Goal: Transaction & Acquisition: Download file/media

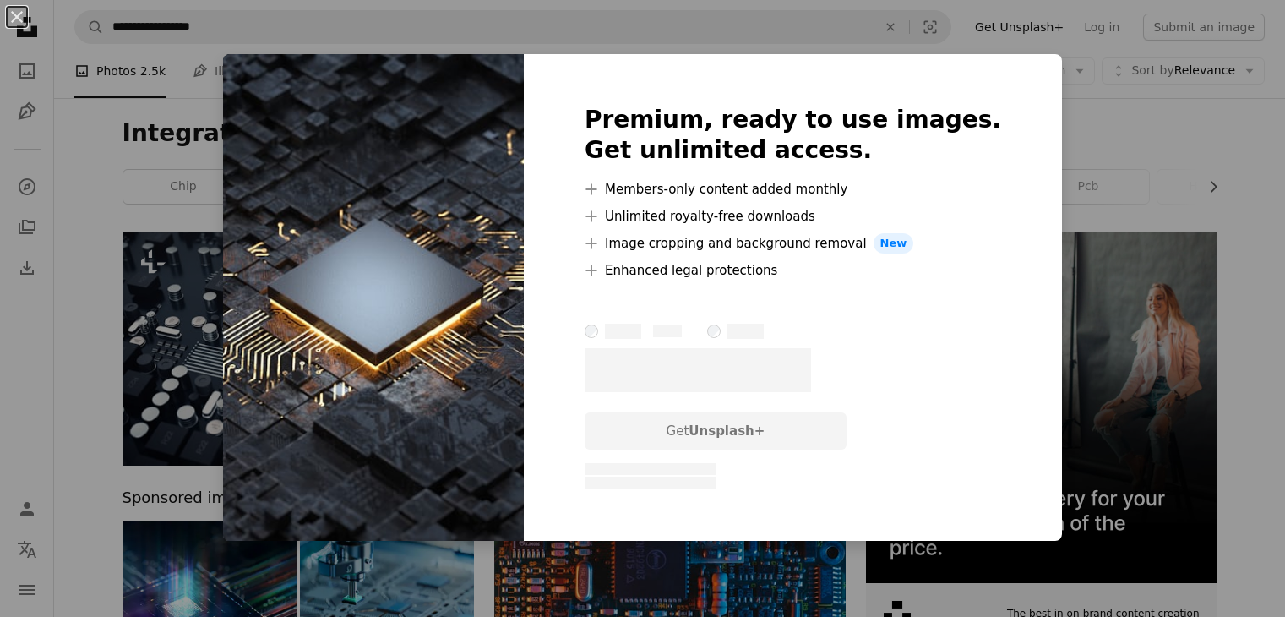
scroll to position [3394, 0]
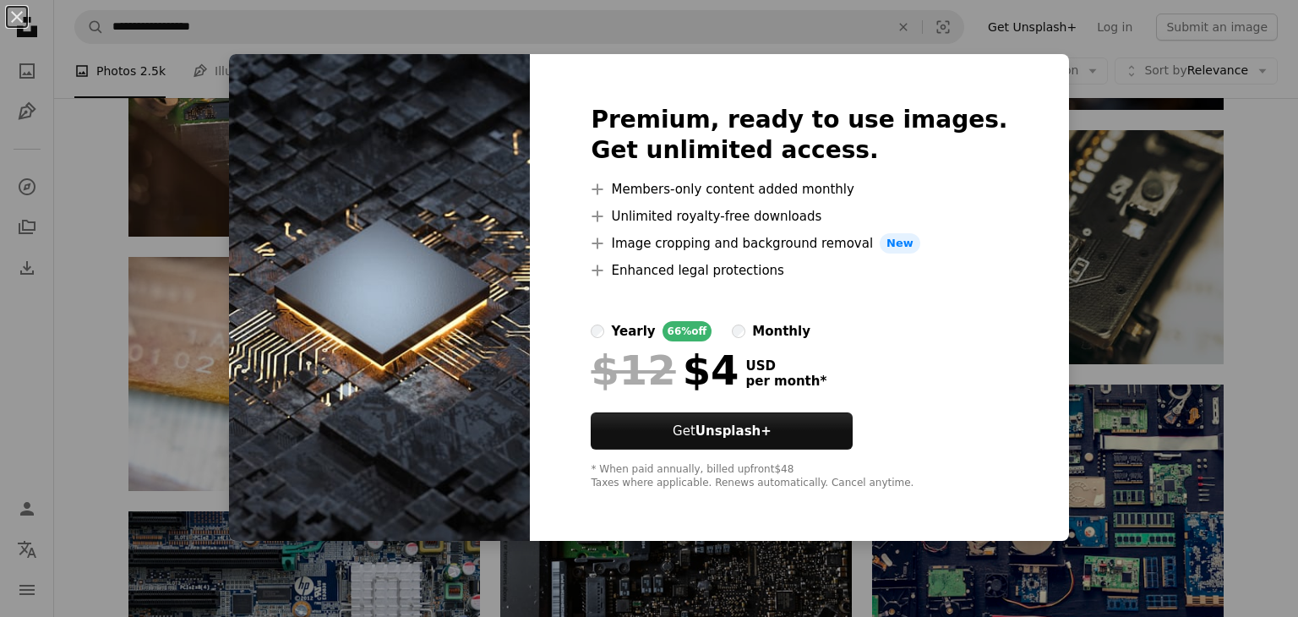
click at [1141, 267] on div "An X shape Premium, ready to use images. Get unlimited access. A plus sign Memb…" at bounding box center [649, 308] width 1298 height 617
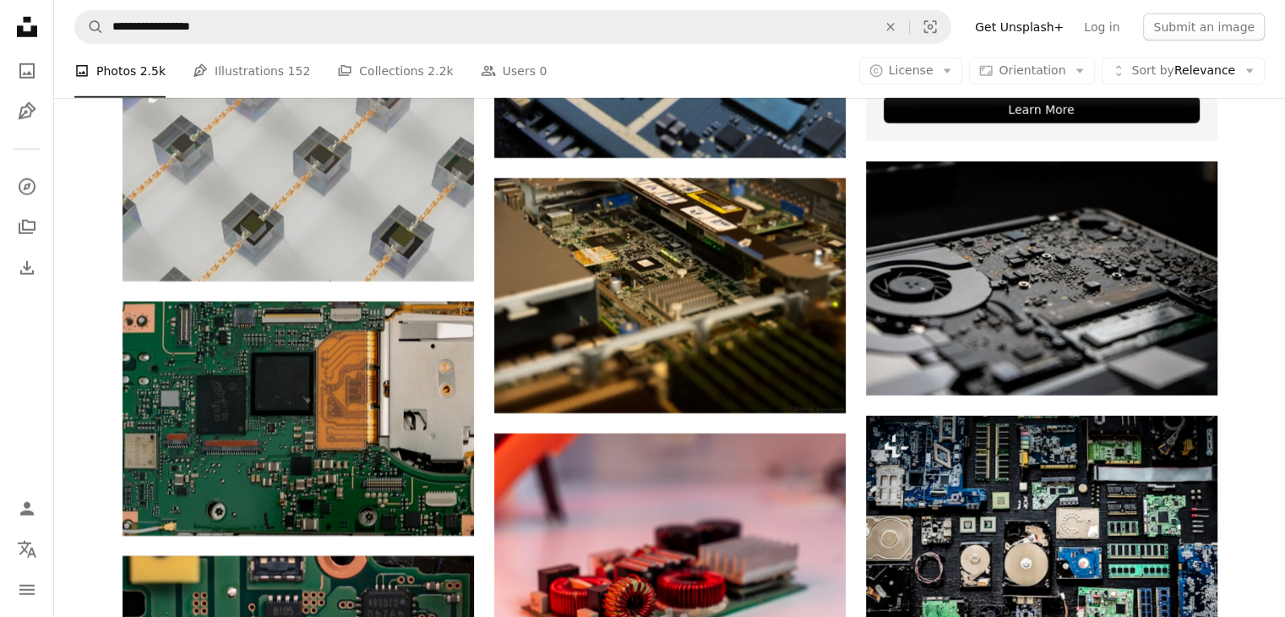
scroll to position [4907, 0]
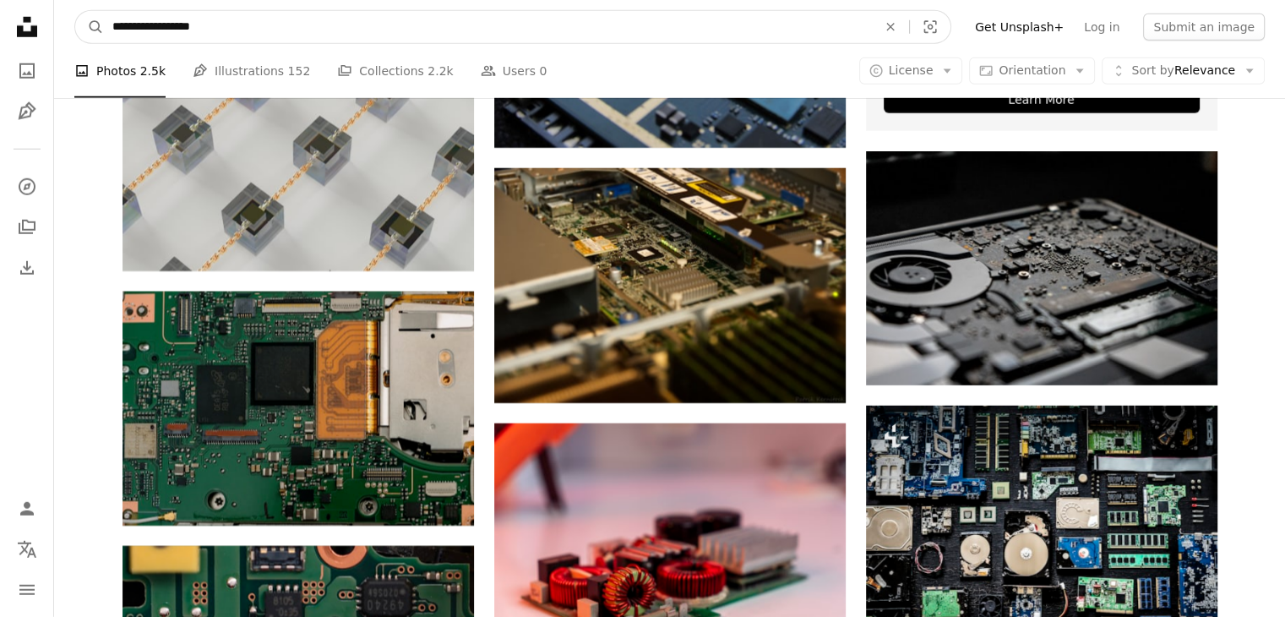
click at [435, 32] on input "**********" at bounding box center [488, 27] width 768 height 32
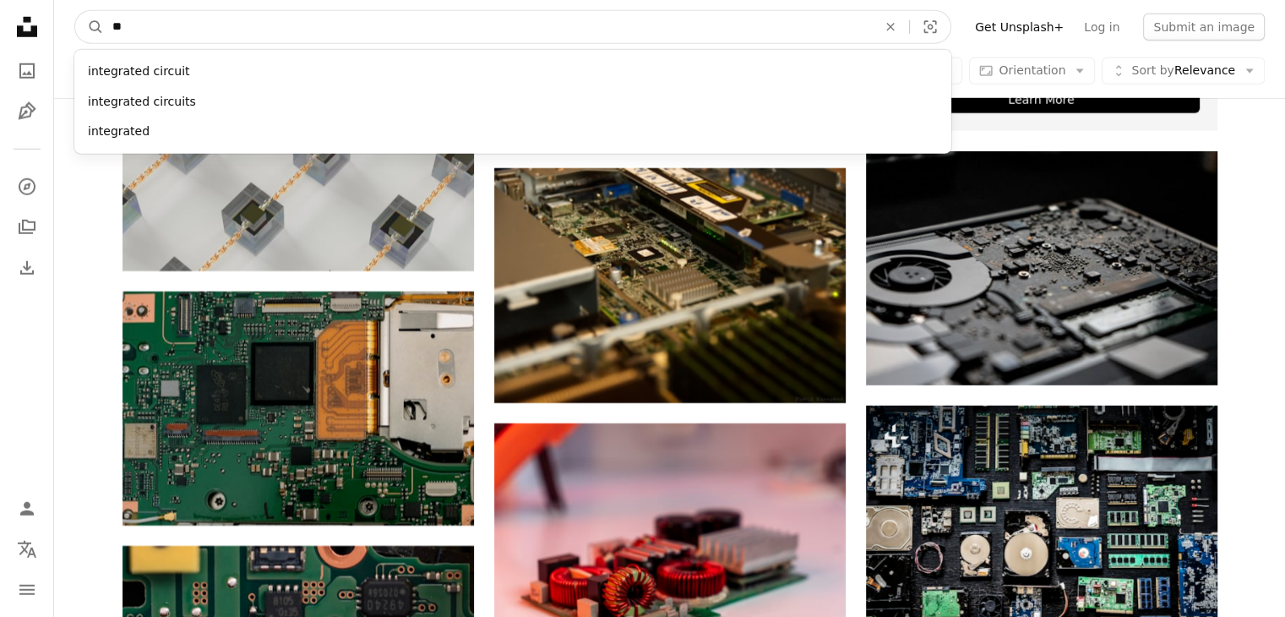
type input "*"
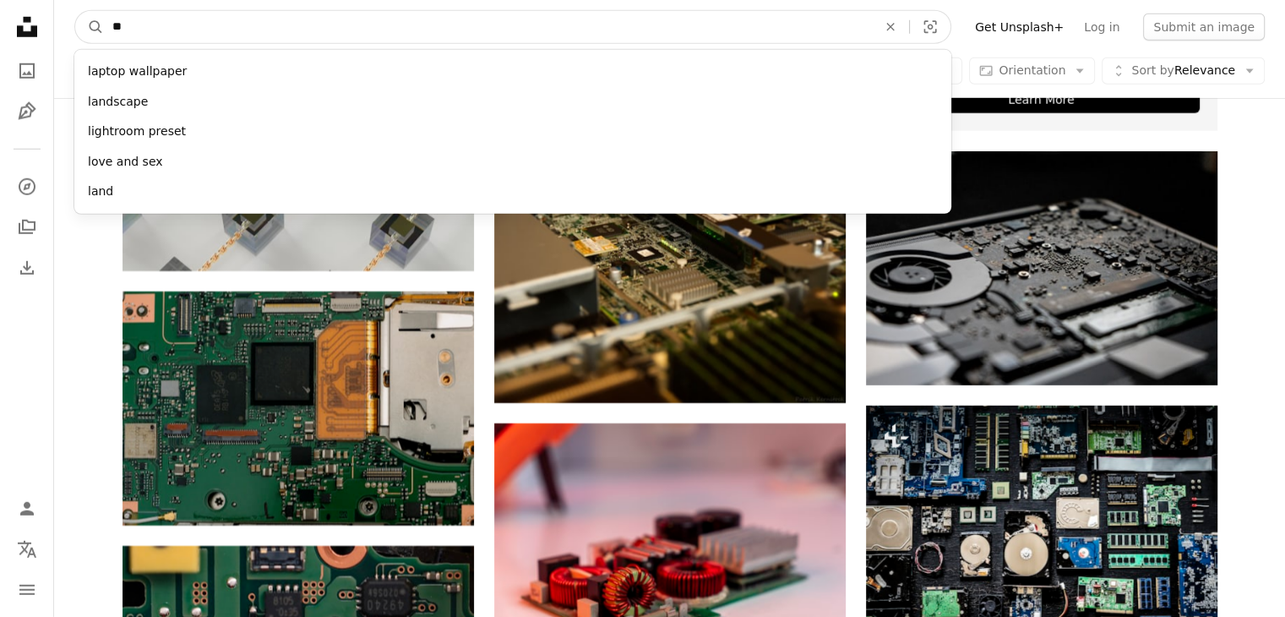
type input "***"
click button "A magnifying glass" at bounding box center [89, 27] width 29 height 32
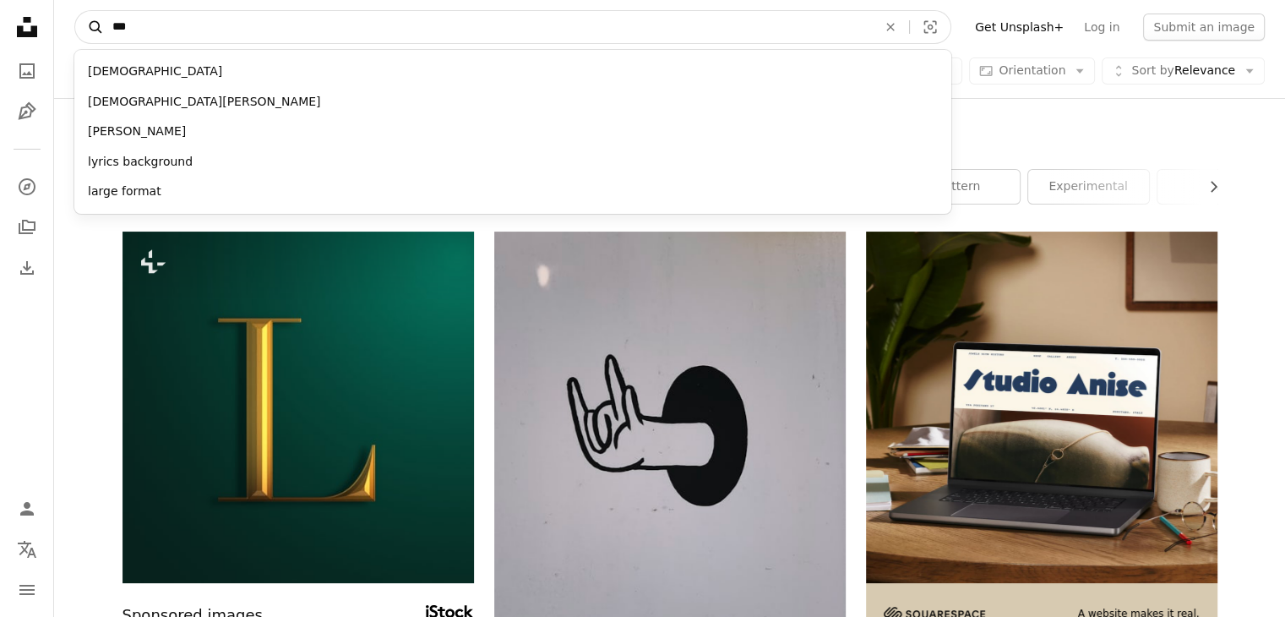
drag, startPoint x: 456, startPoint y: 24, endPoint x: 92, endPoint y: 39, distance: 364.6
click at [92, 39] on form "A magnifying glass *** [DEMOGRAPHIC_DATA] [DEMOGRAPHIC_DATA][PERSON_NAME] lyric…" at bounding box center [512, 27] width 877 height 34
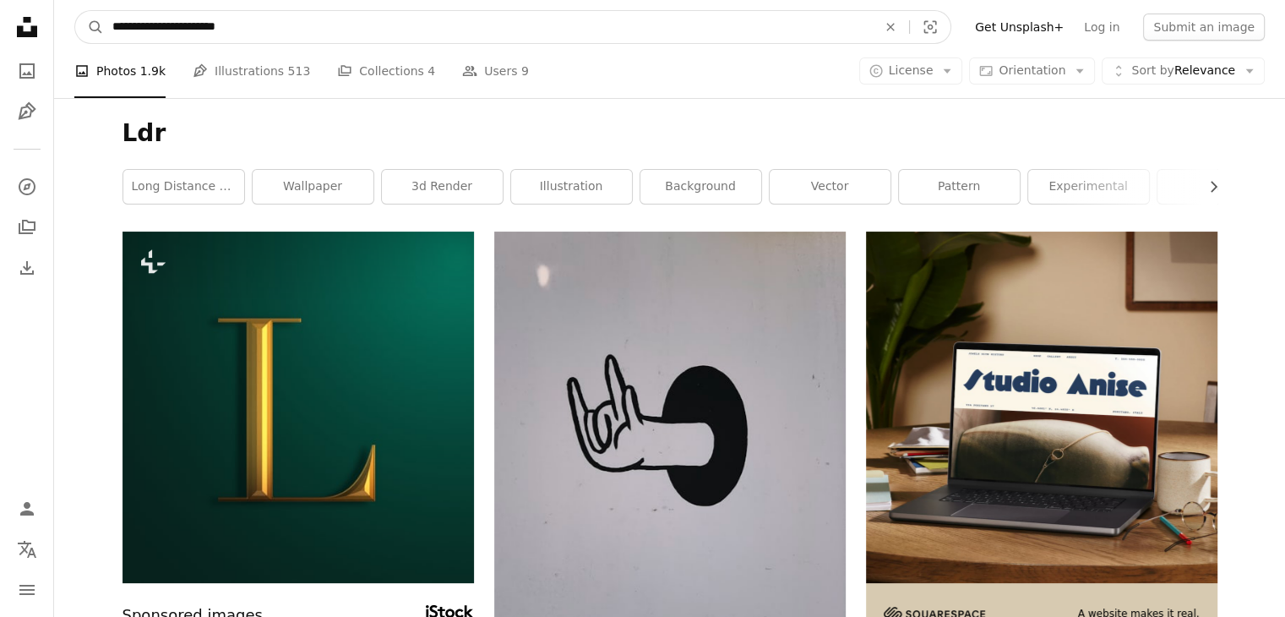
type input "**********"
click button "A magnifying glass" at bounding box center [89, 27] width 29 height 32
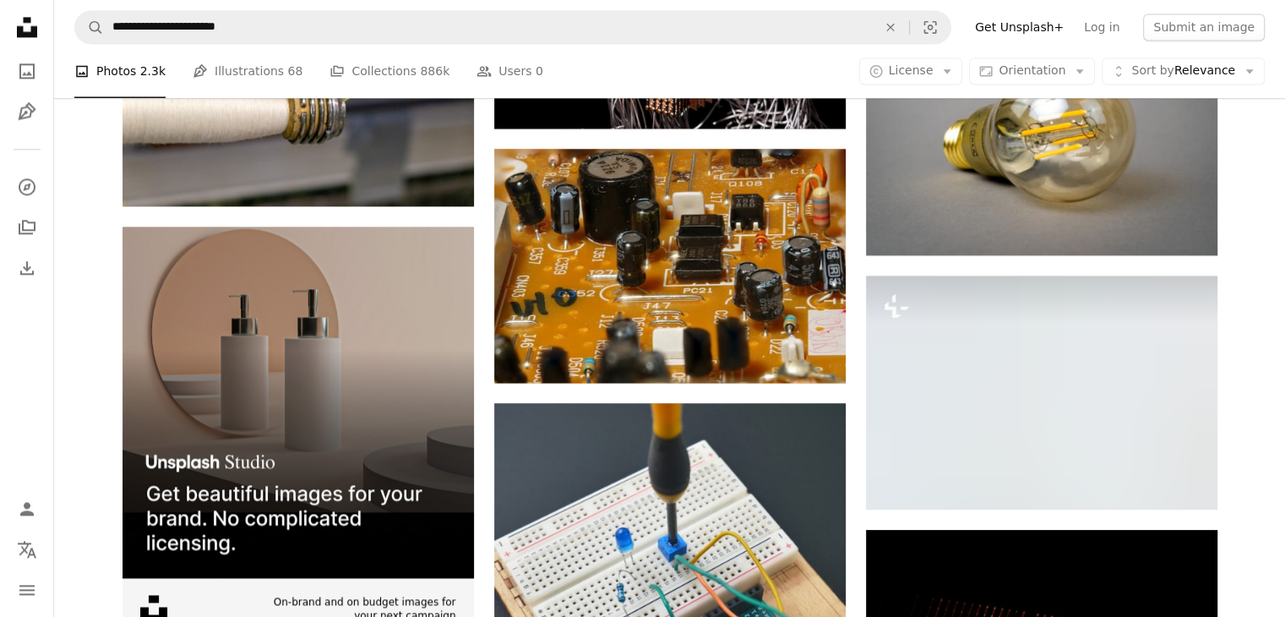
scroll to position [2541, 0]
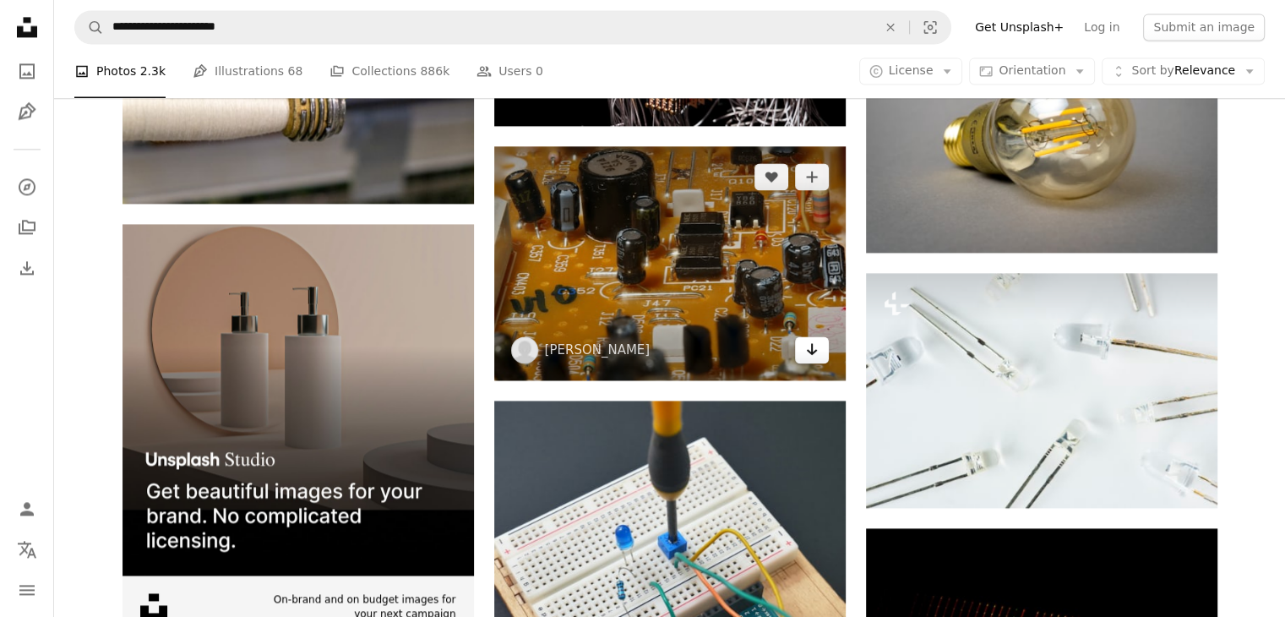
click at [810, 357] on icon "Arrow pointing down" at bounding box center [812, 349] width 14 height 20
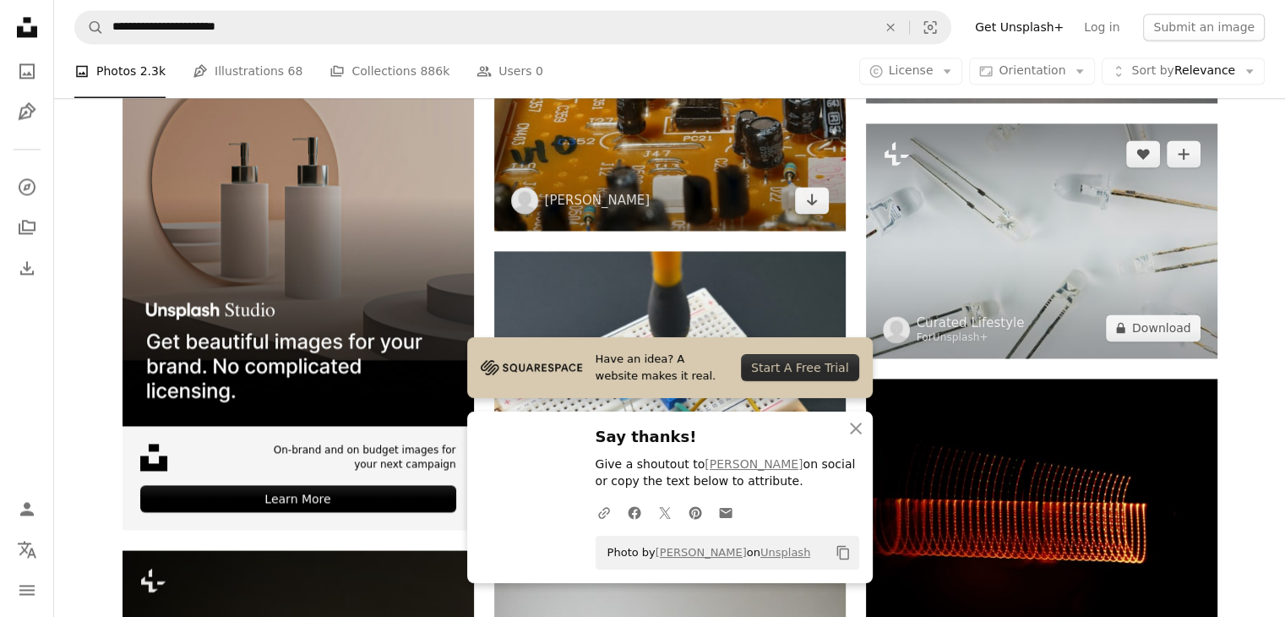
scroll to position [2693, 0]
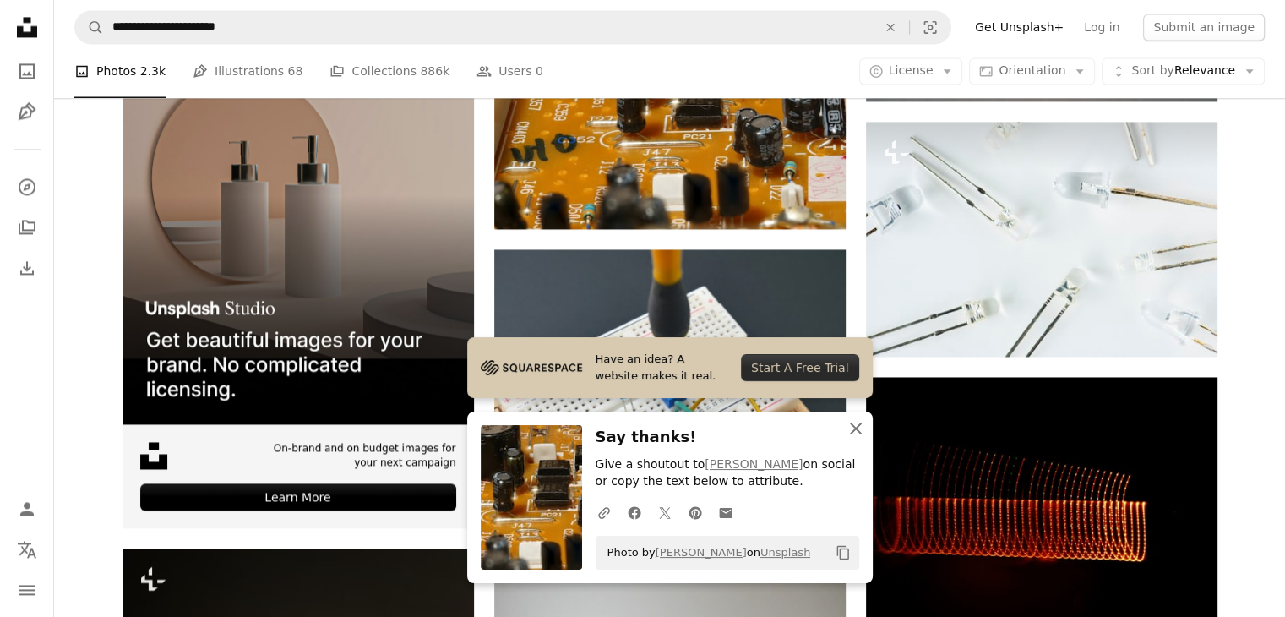
click at [853, 421] on icon "An X shape" at bounding box center [856, 428] width 20 height 20
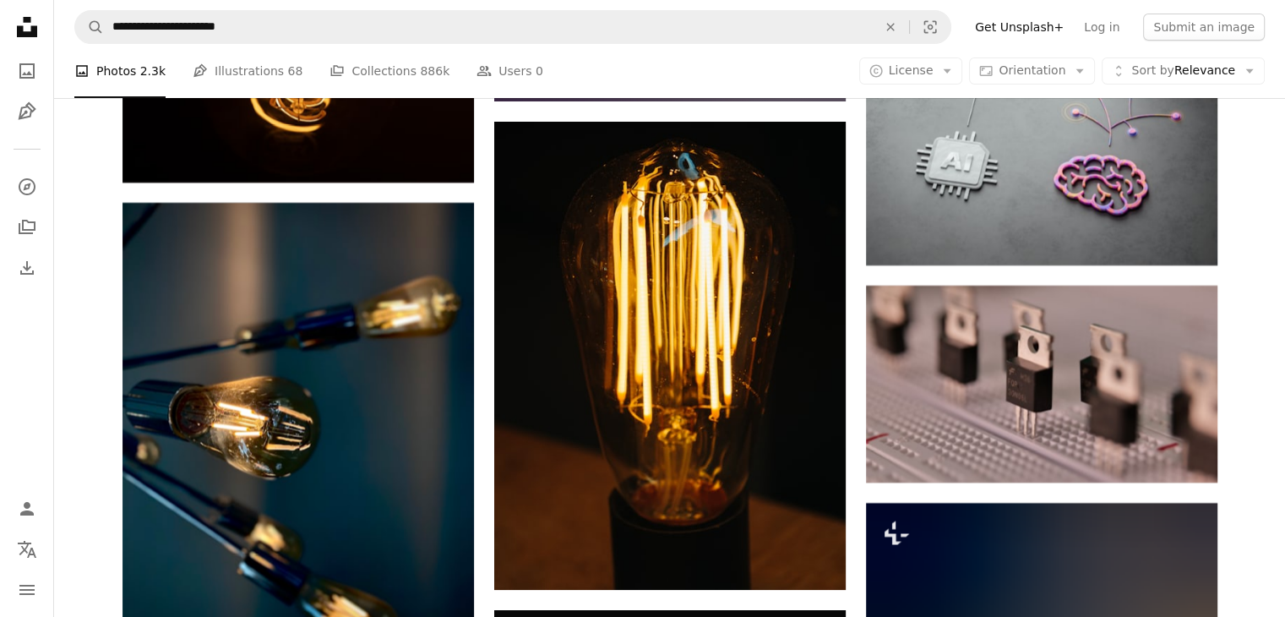
scroll to position [12838, 0]
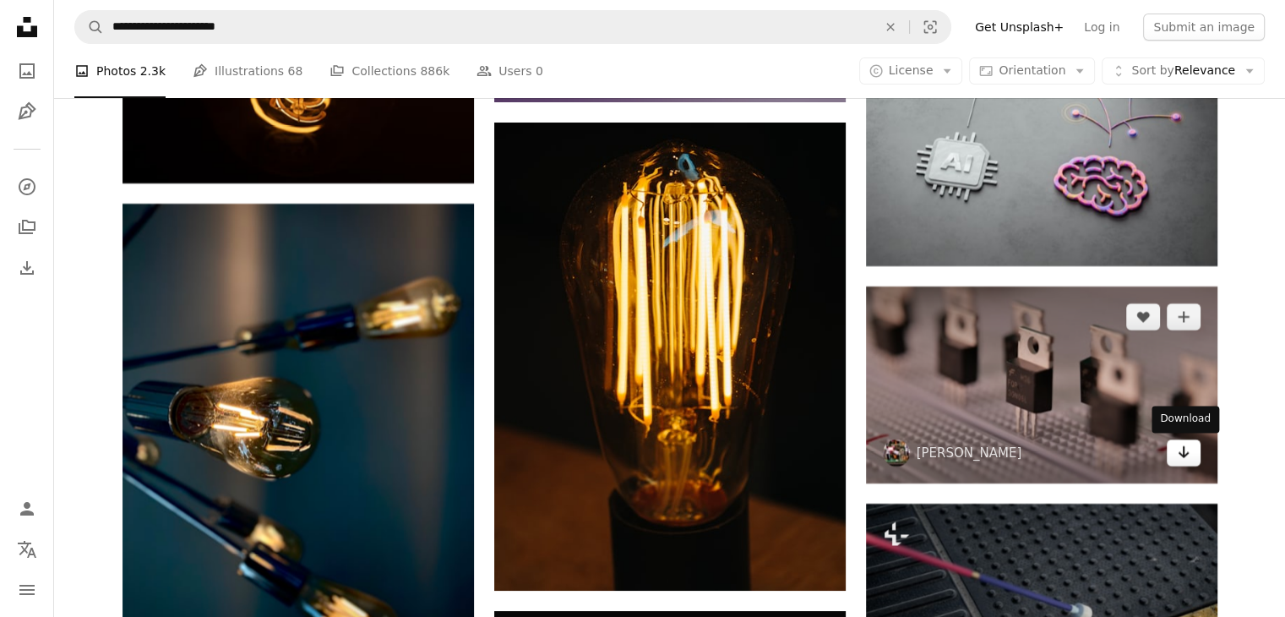
click at [1190, 459] on link "Arrow pointing down" at bounding box center [1184, 452] width 34 height 27
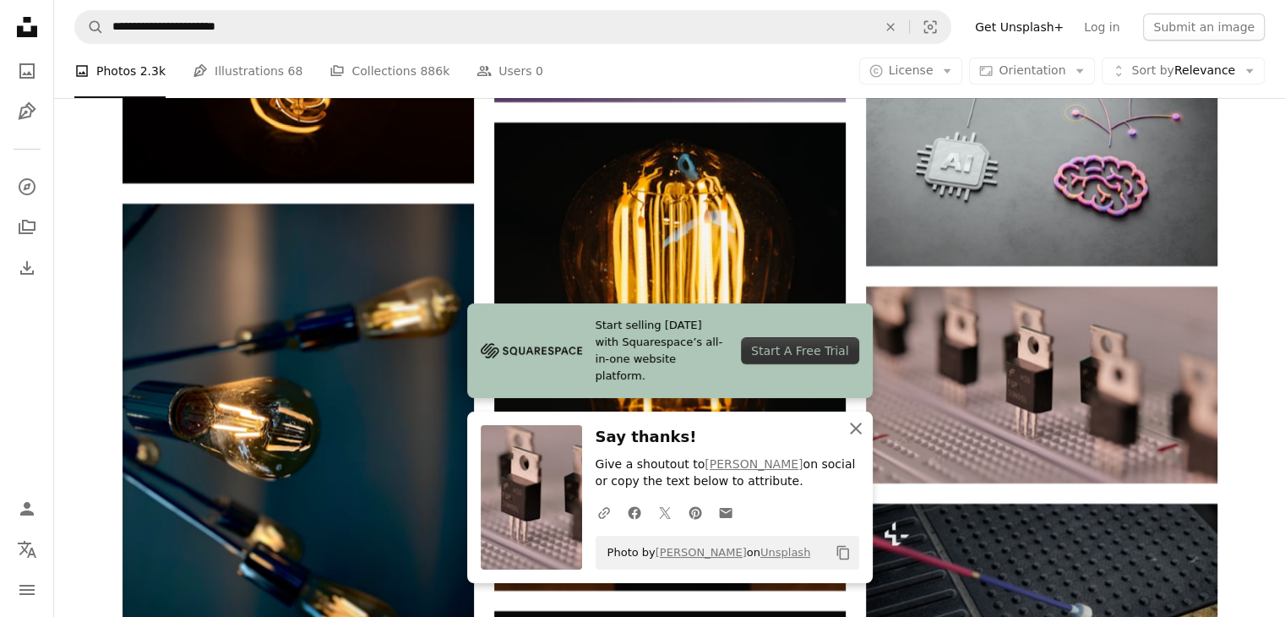
click at [854, 424] on icon "An X shape" at bounding box center [856, 428] width 20 height 20
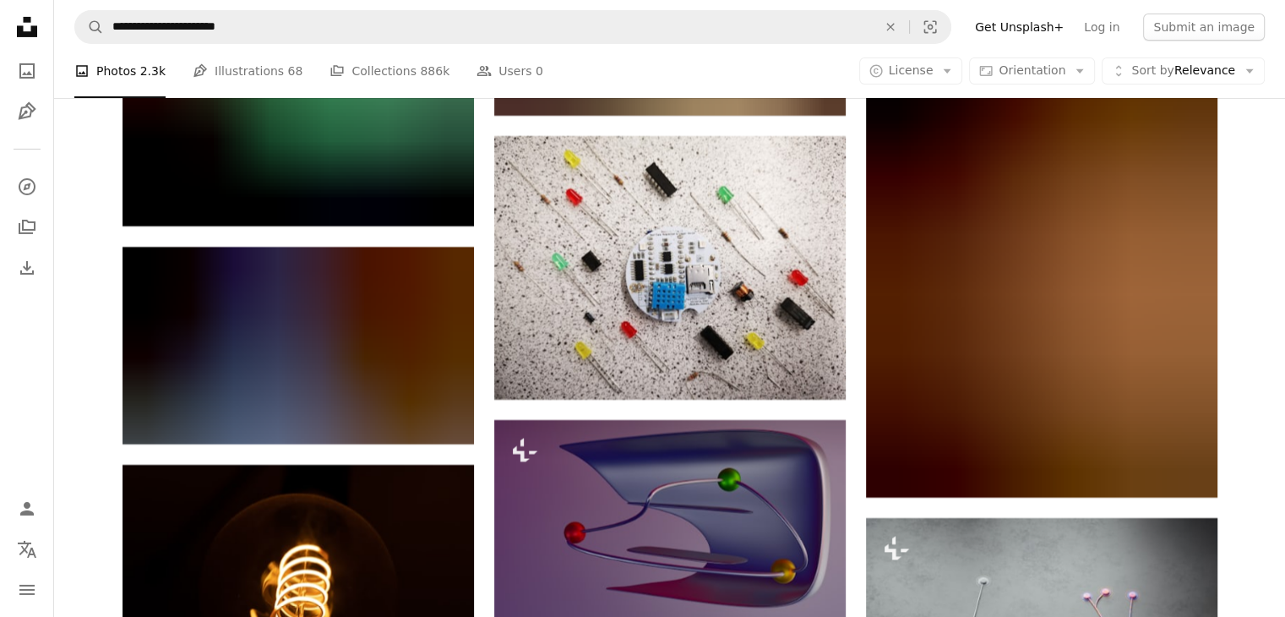
scroll to position [12319, 0]
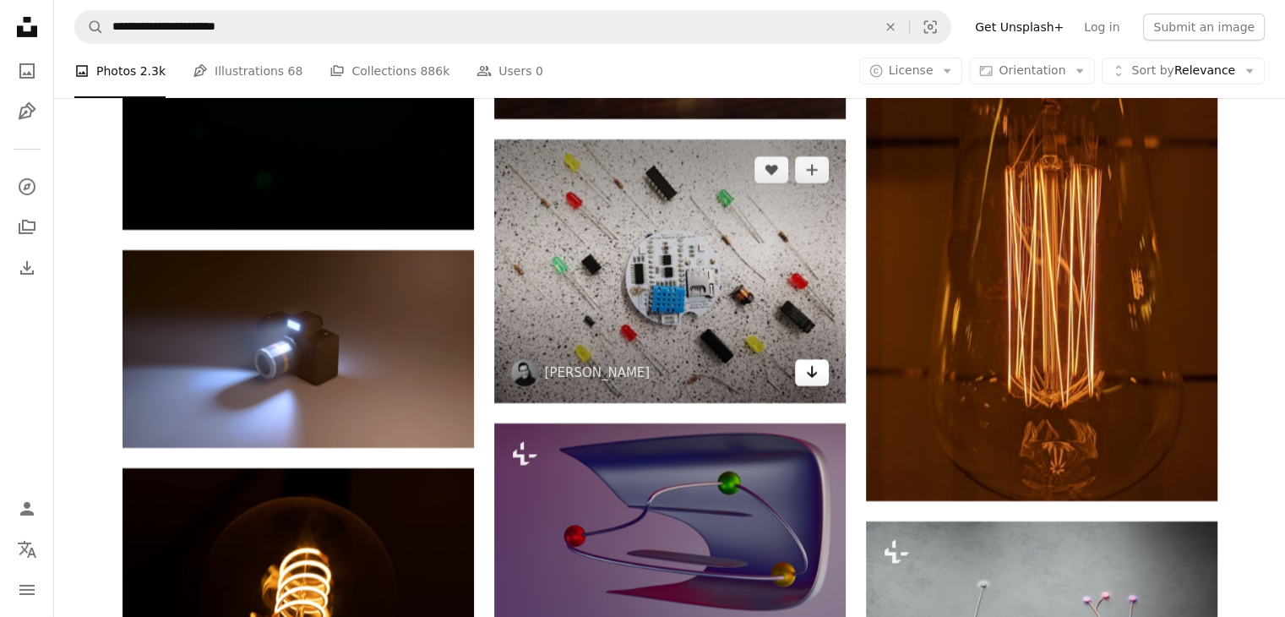
click at [813, 376] on icon "Download" at bounding box center [811, 372] width 11 height 12
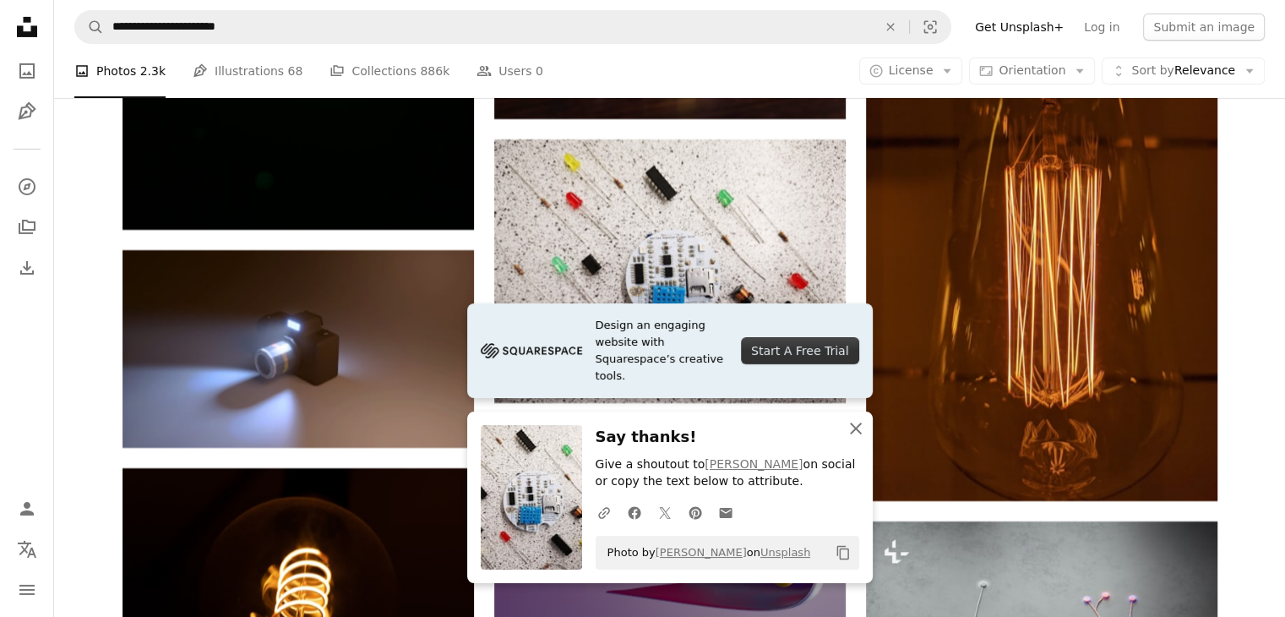
click at [856, 432] on icon "An X shape" at bounding box center [856, 428] width 20 height 20
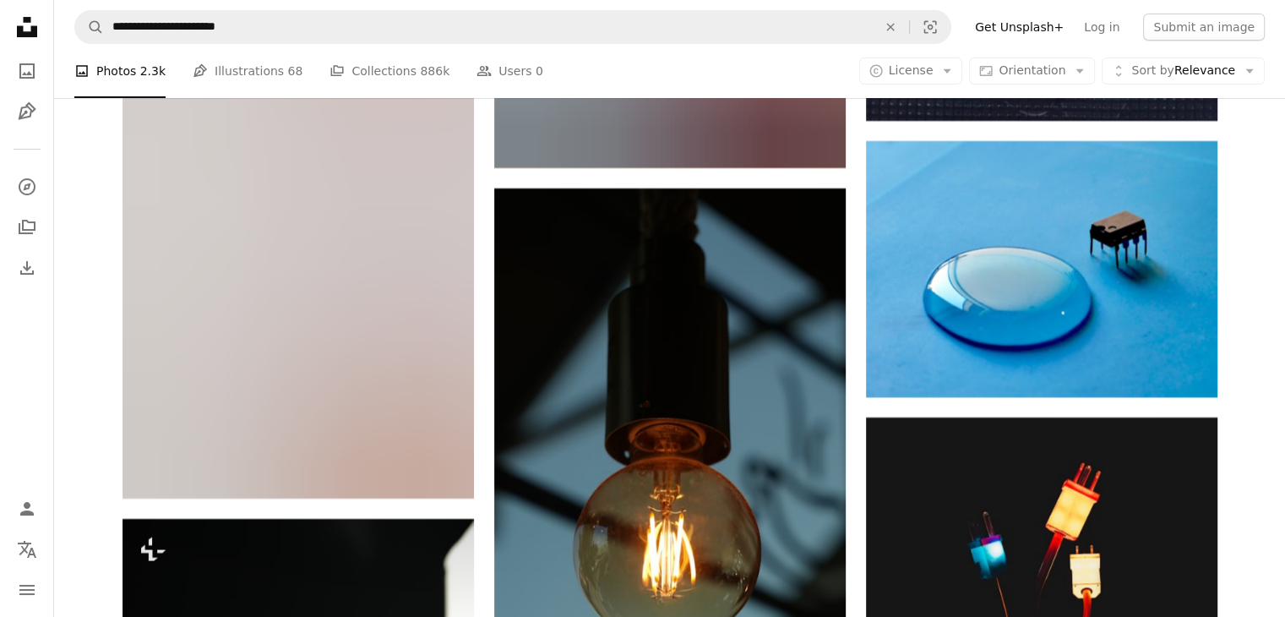
scroll to position [19654, 0]
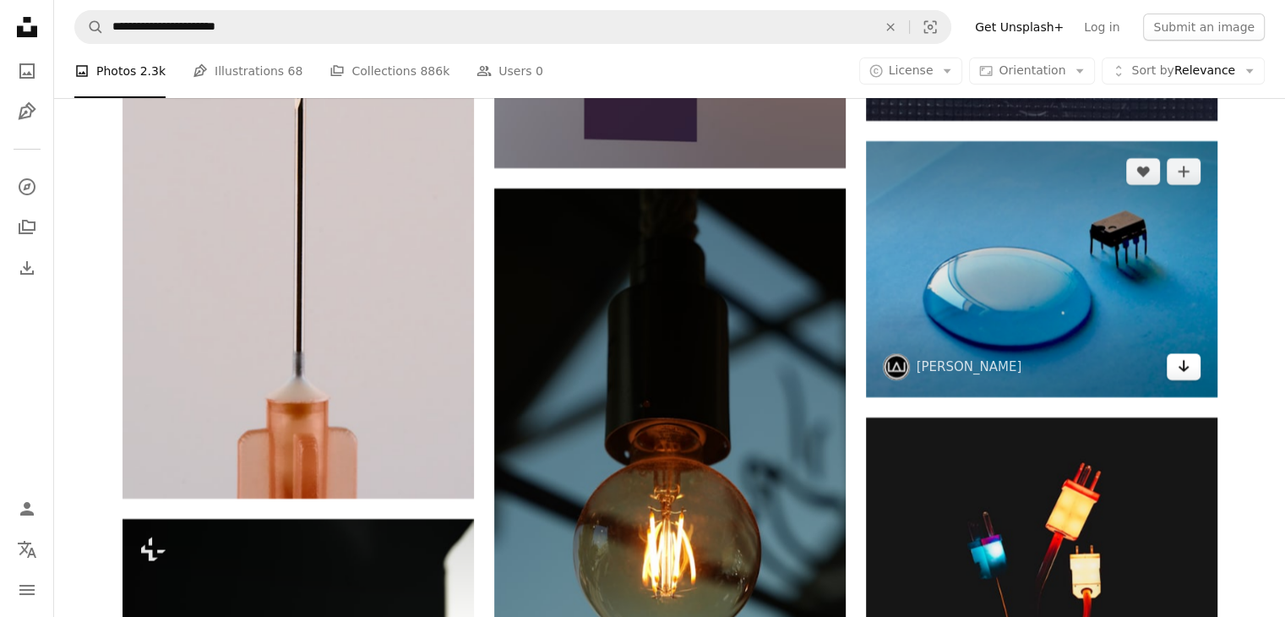
click at [1184, 359] on icon "Arrow pointing down" at bounding box center [1184, 366] width 14 height 20
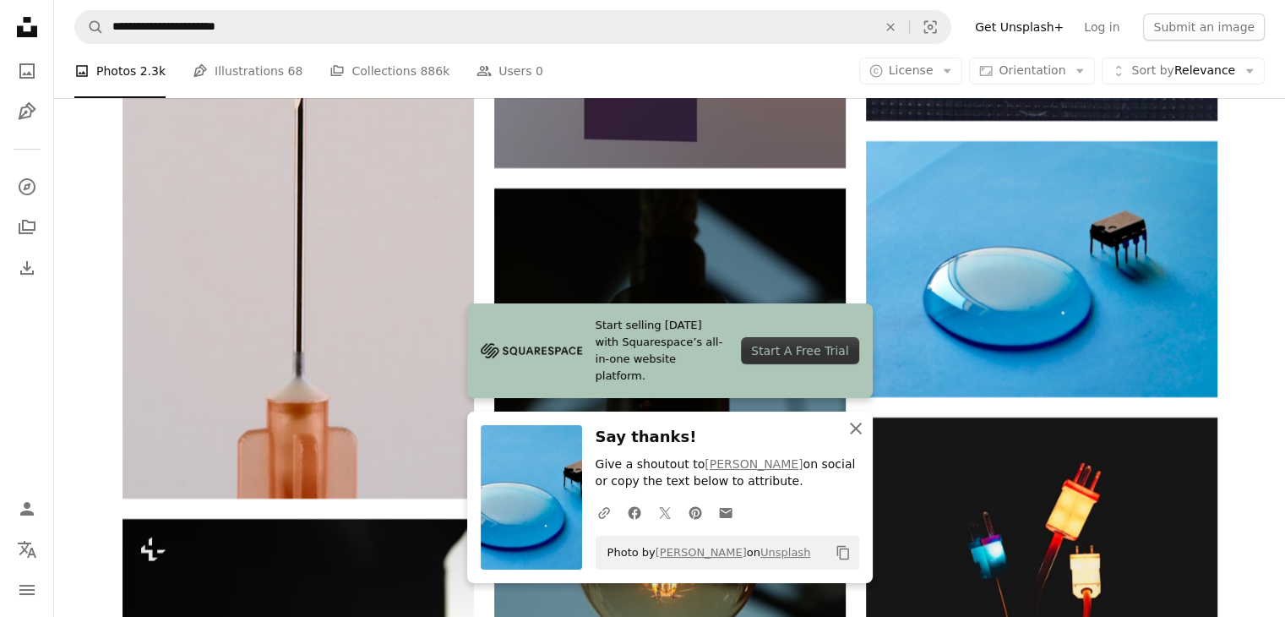
click at [855, 421] on icon "An X shape" at bounding box center [856, 428] width 20 height 20
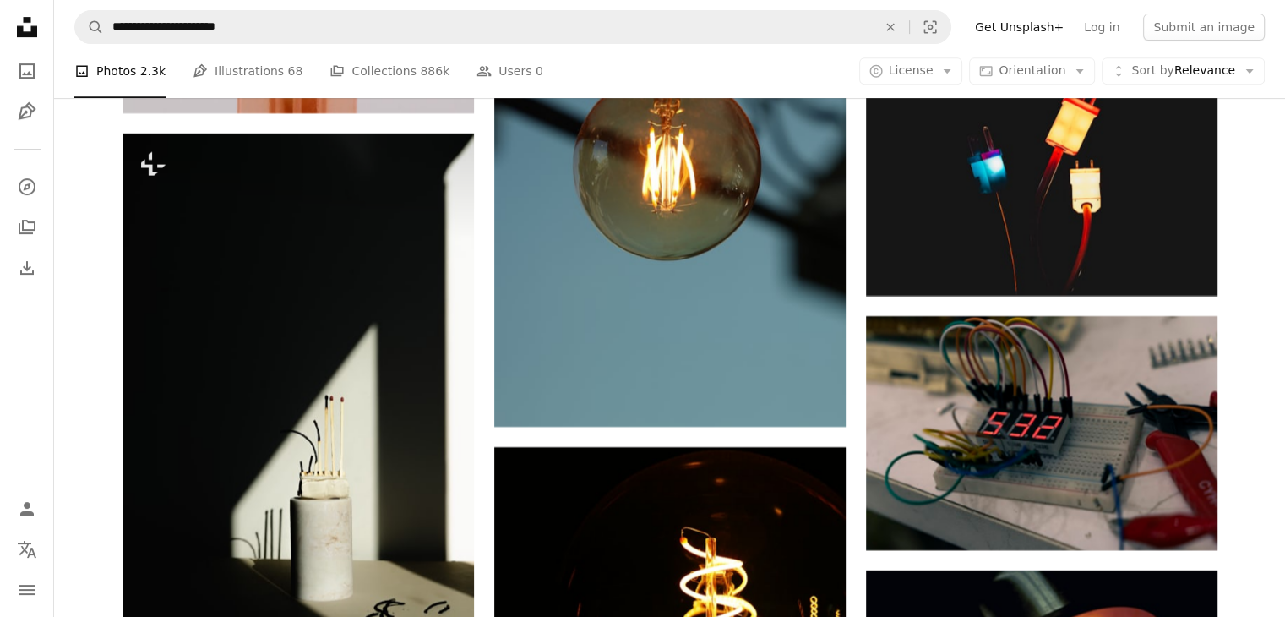
scroll to position [19965, 0]
